Goal: Task Accomplishment & Management: Manage account settings

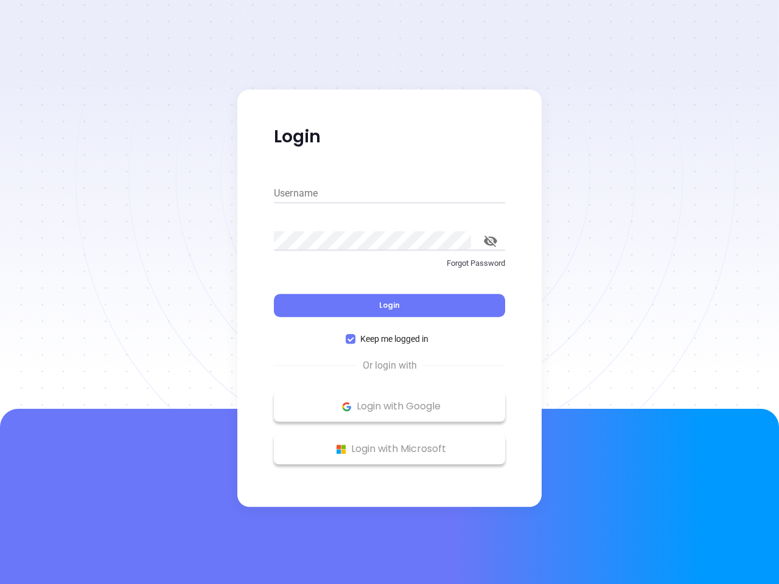
click at [389, 292] on div "Login" at bounding box center [389, 298] width 231 height 38
click at [389, 194] on input "Username" at bounding box center [389, 193] width 231 height 19
click at [490, 241] on icon "toggle password visibility" at bounding box center [490, 242] width 13 height 12
click at [389, 305] on span "Login" at bounding box center [389, 305] width 21 height 10
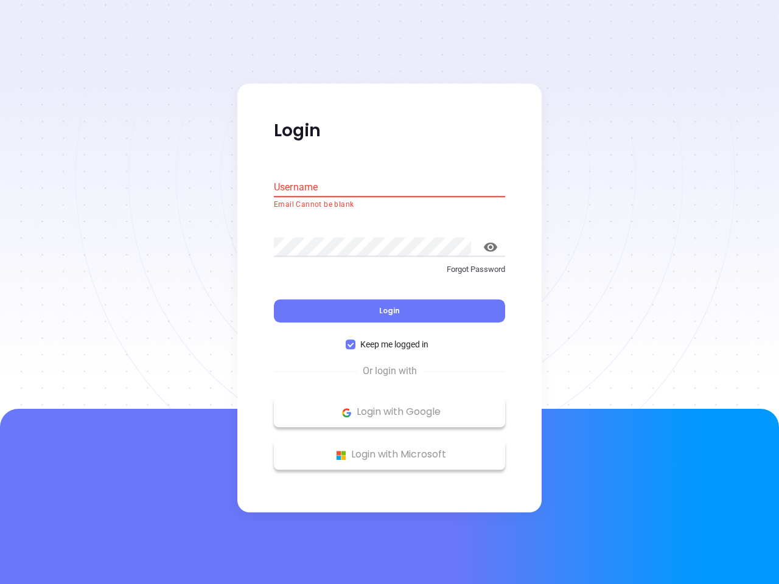
click at [389, 339] on span "Keep me logged in" at bounding box center [394, 344] width 78 height 13
click at [355, 340] on input "Keep me logged in" at bounding box center [351, 345] width 10 height 10
checkbox input "false"
click at [389, 407] on p "Login with Google" at bounding box center [389, 412] width 219 height 18
click at [389, 449] on p "Login with Microsoft" at bounding box center [389, 455] width 219 height 18
